Goal: Task Accomplishment & Management: Manage account settings

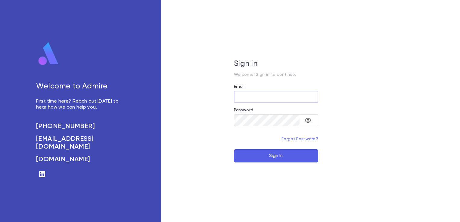
click at [257, 97] on input "Email" at bounding box center [276, 97] width 84 height 12
click at [309, 97] on input "Email" at bounding box center [276, 97] width 84 height 12
click at [288, 98] on input "Email" at bounding box center [276, 97] width 84 height 12
type input "**********"
